Goal: Task Accomplishment & Management: Manage account settings

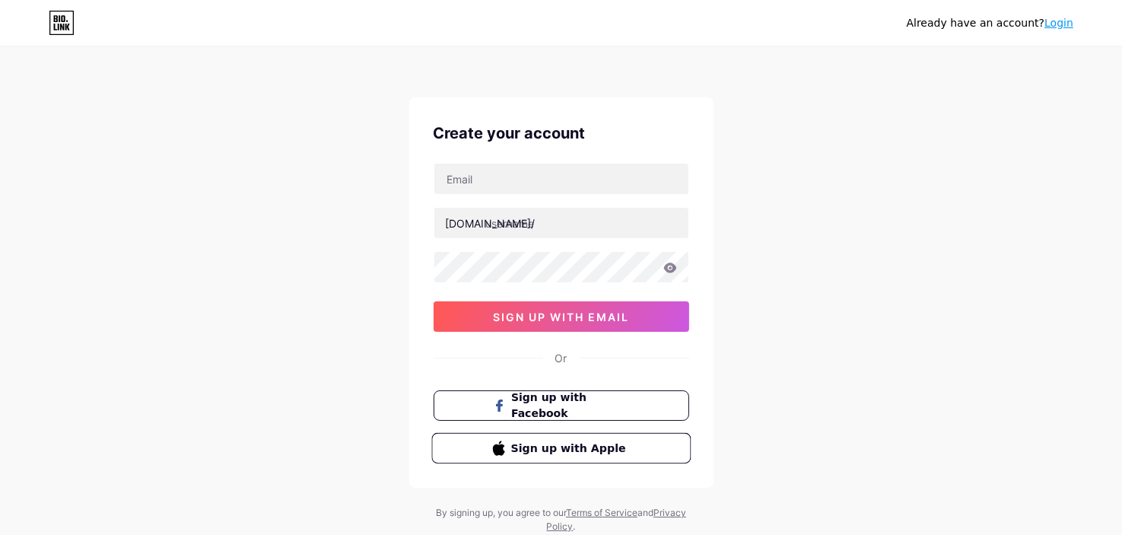
scroll to position [46, 0]
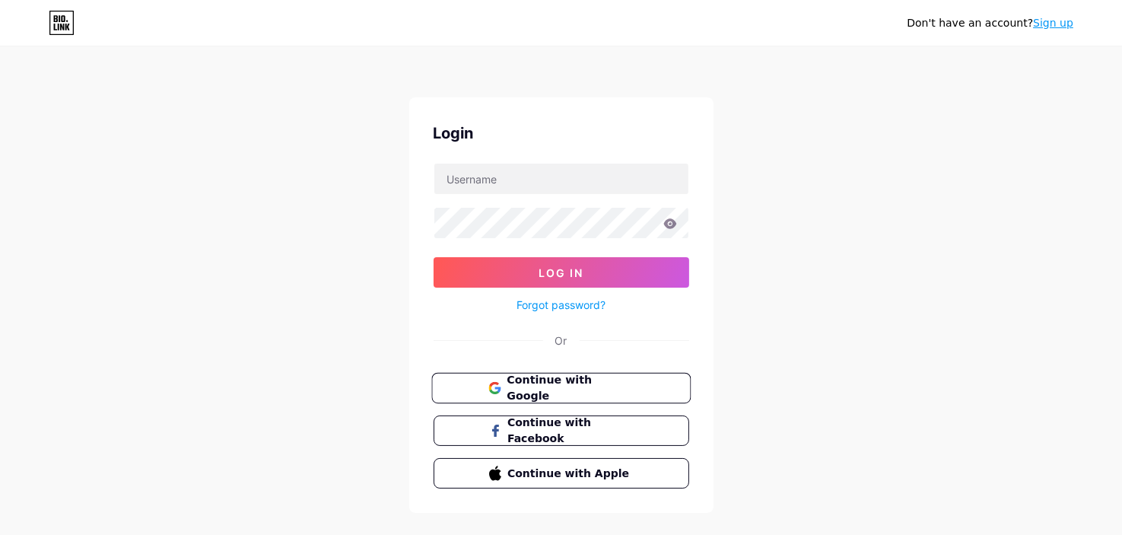
click at [621, 379] on span "Continue with Google" at bounding box center [570, 388] width 127 height 33
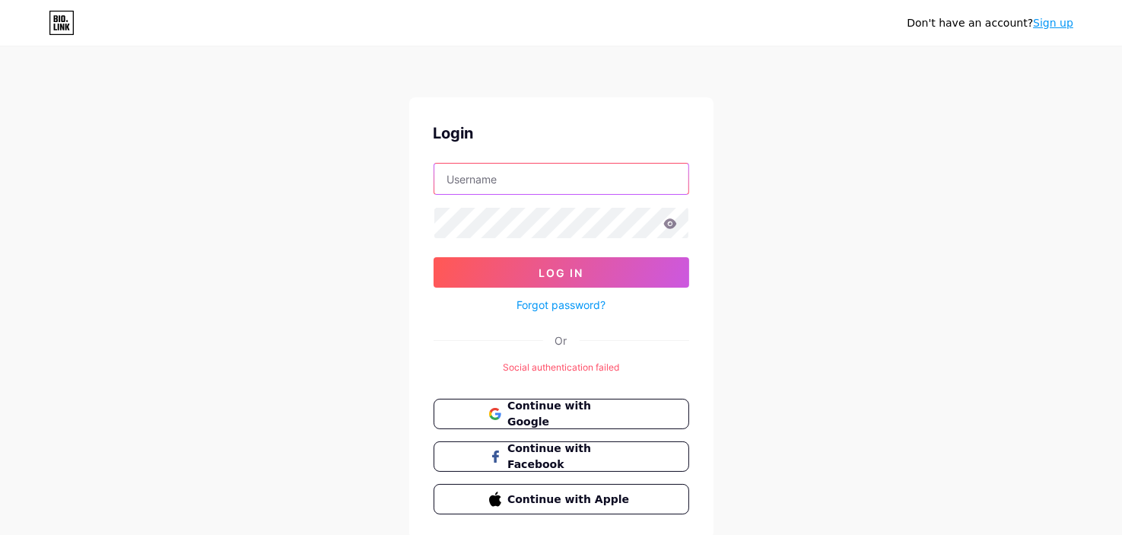
click at [619, 170] on input "text" at bounding box center [561, 179] width 254 height 30
type input "U"
type input "UniteStaycation"
click at [675, 224] on icon at bounding box center [669, 223] width 13 height 10
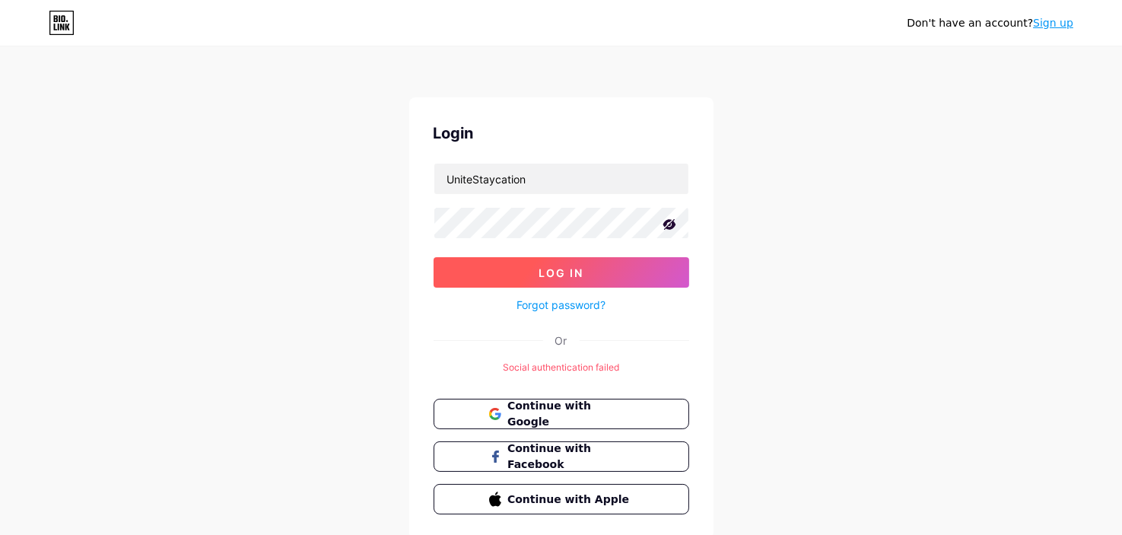
click at [650, 278] on button "Log In" at bounding box center [562, 272] width 256 height 30
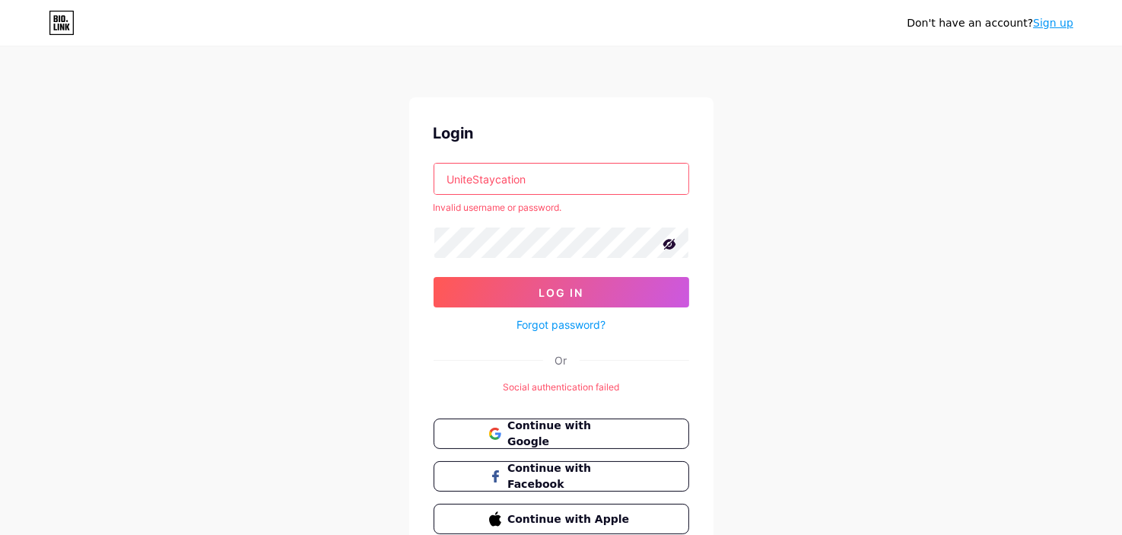
scroll to position [70, 0]
